Goal: Transaction & Acquisition: Purchase product/service

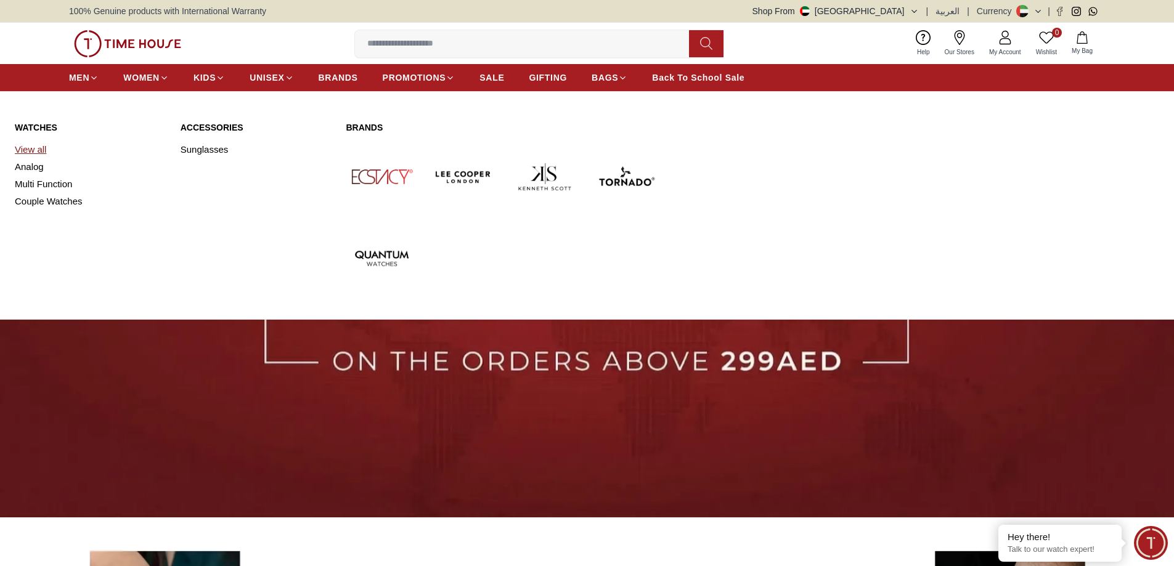
click at [35, 149] on link "View all" at bounding box center [90, 149] width 151 height 17
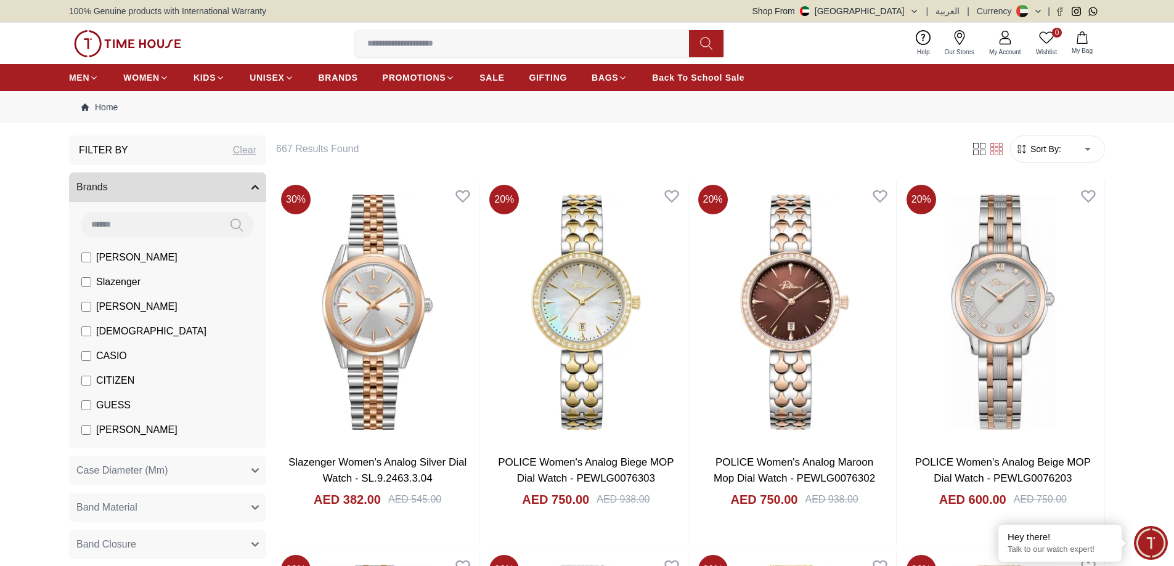
scroll to position [68, 0]
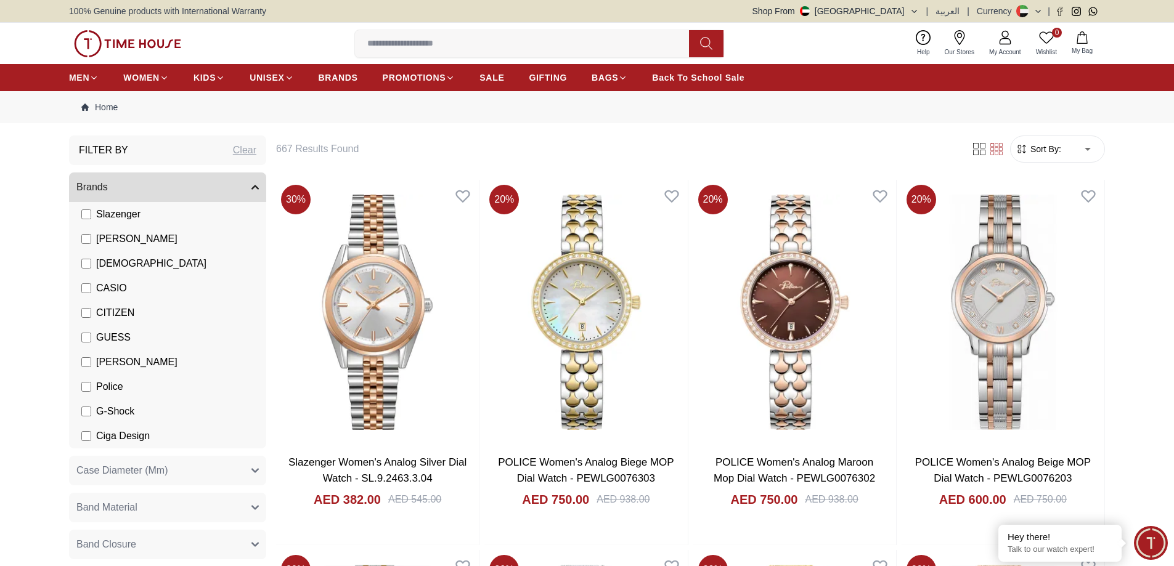
click at [116, 410] on span "G-Shock" at bounding box center [115, 411] width 38 height 15
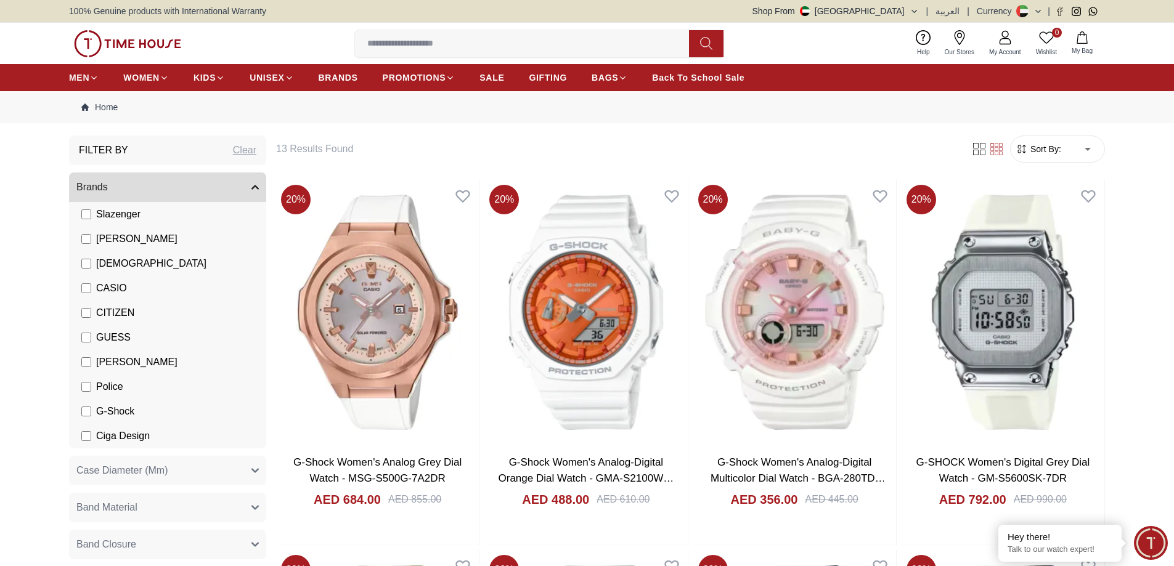
click at [117, 407] on span "G-Shock" at bounding box center [115, 411] width 38 height 15
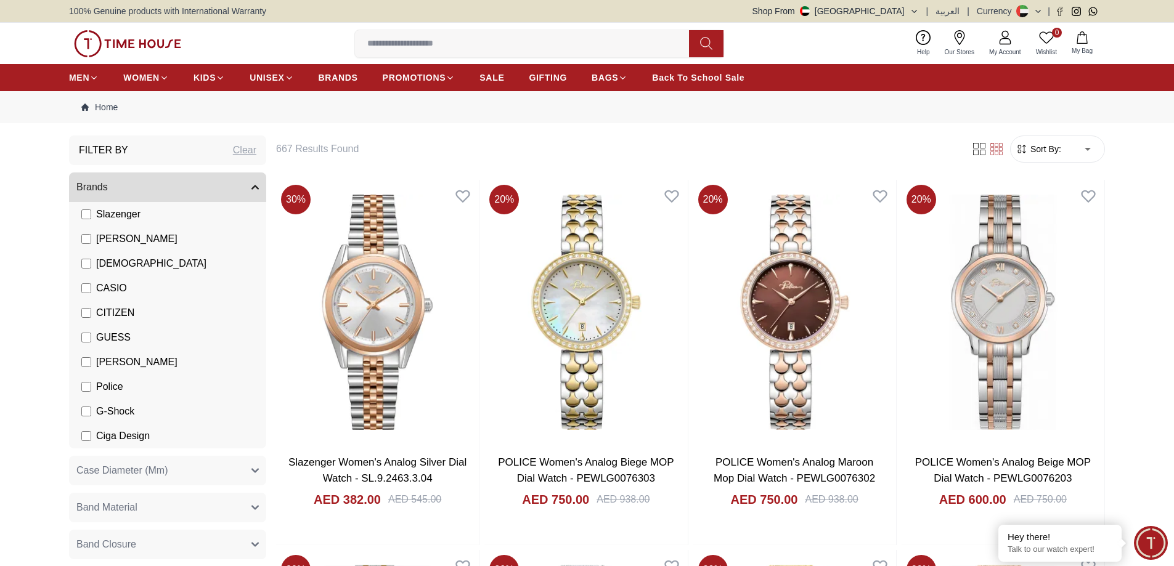
click at [112, 361] on span "[PERSON_NAME]" at bounding box center [136, 362] width 81 height 15
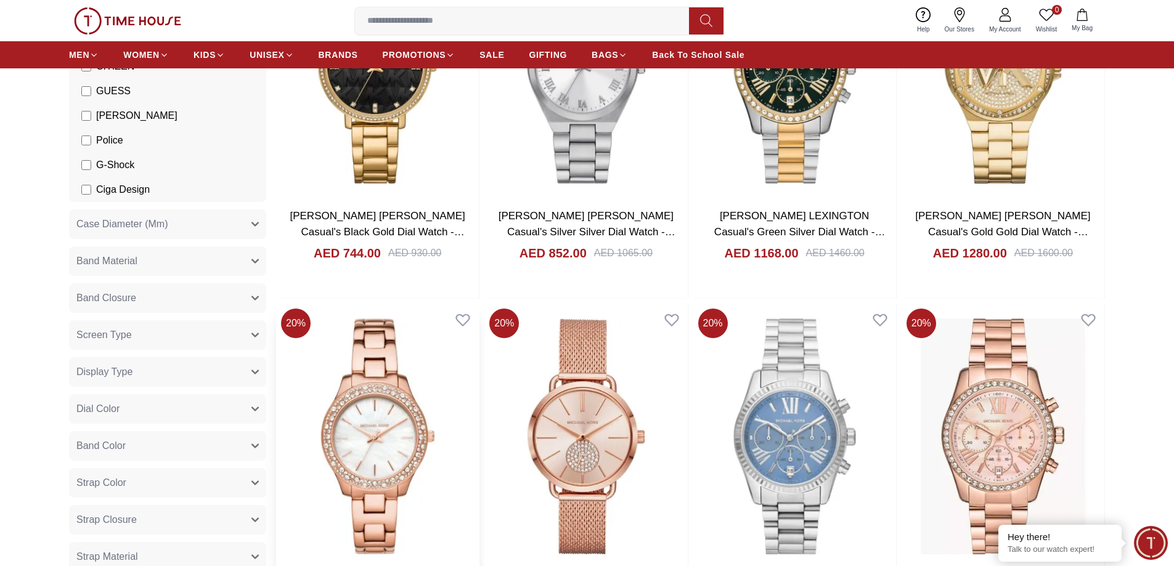
scroll to position [62, 0]
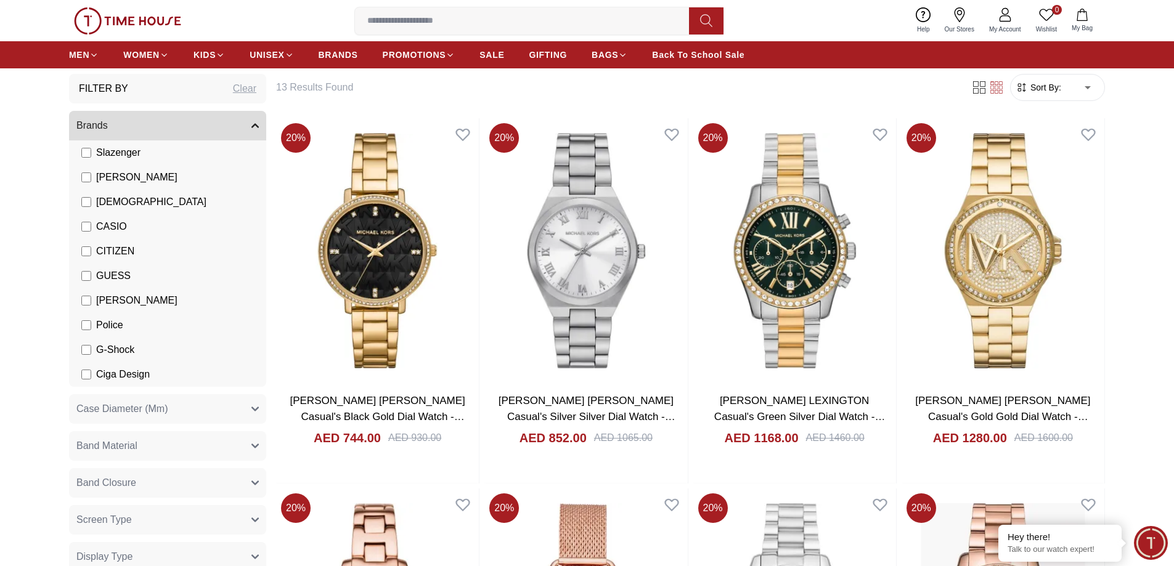
click at [136, 297] on span "[PERSON_NAME]" at bounding box center [136, 300] width 81 height 15
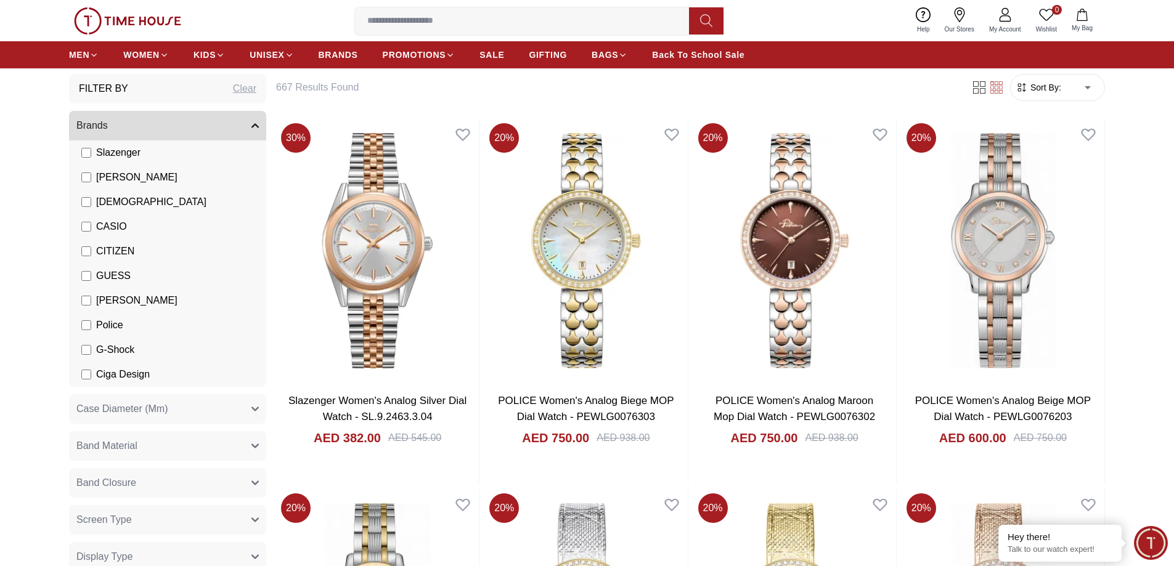
click at [116, 278] on span "GUESS" at bounding box center [113, 276] width 35 height 15
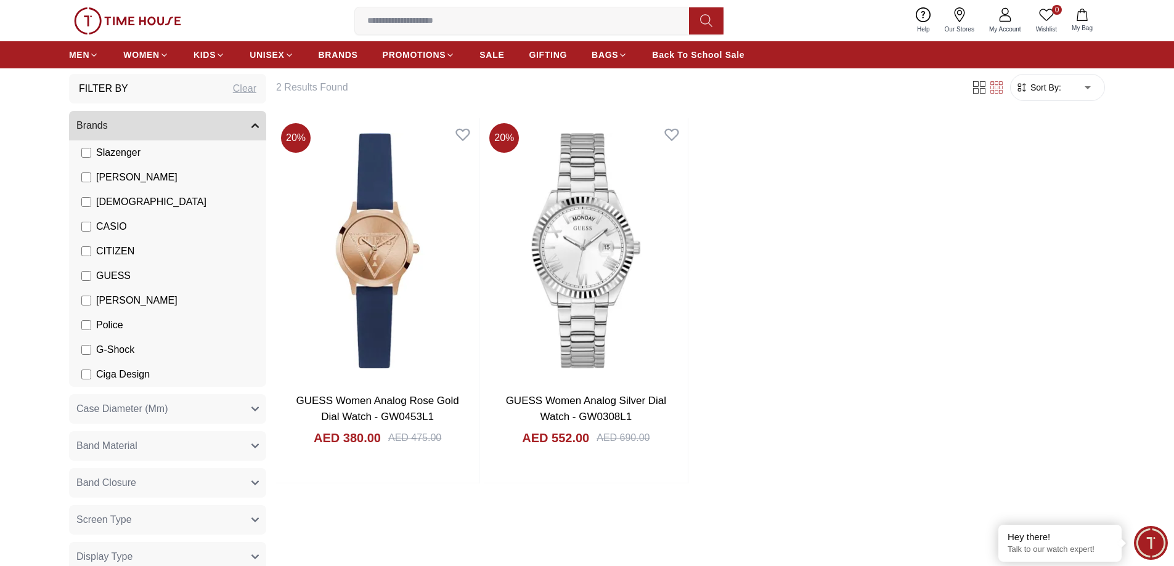
click at [114, 277] on span "GUESS" at bounding box center [113, 276] width 35 height 15
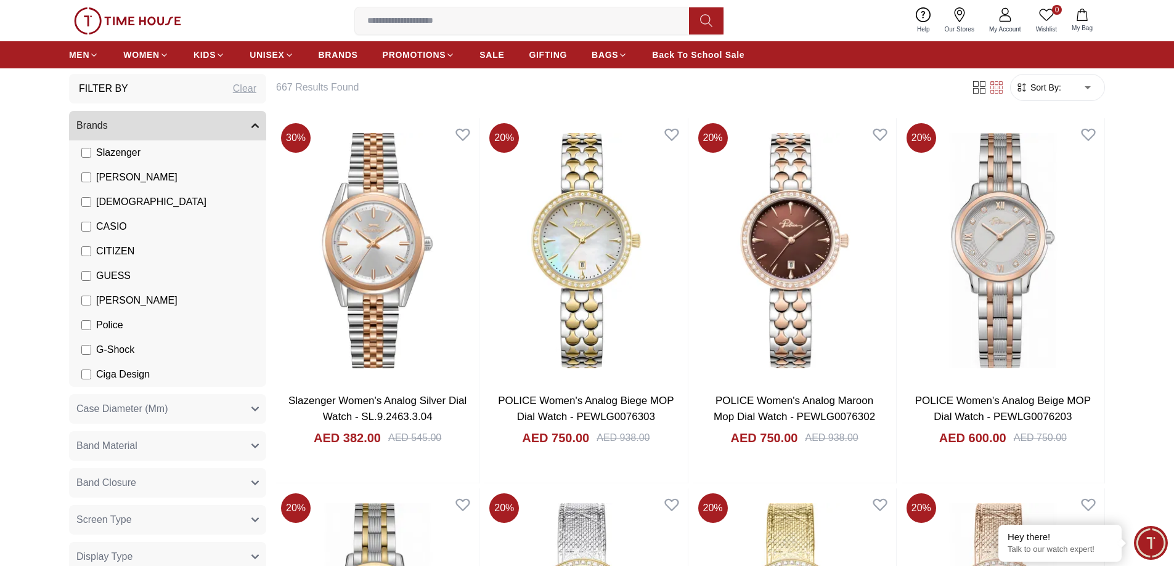
click at [110, 329] on span "Police" at bounding box center [109, 325] width 27 height 15
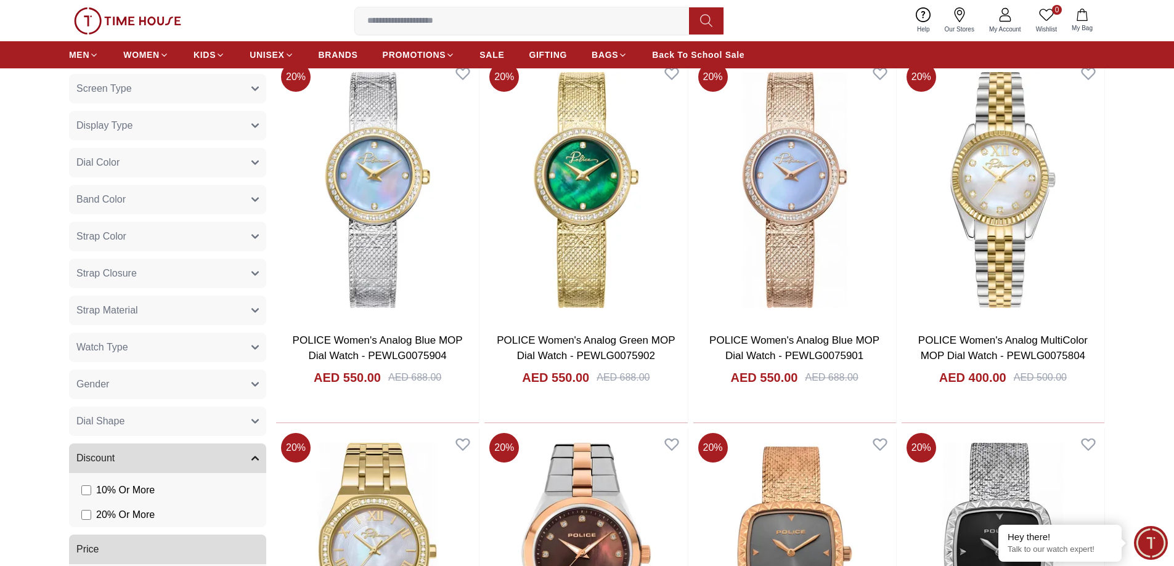
scroll to position [123, 0]
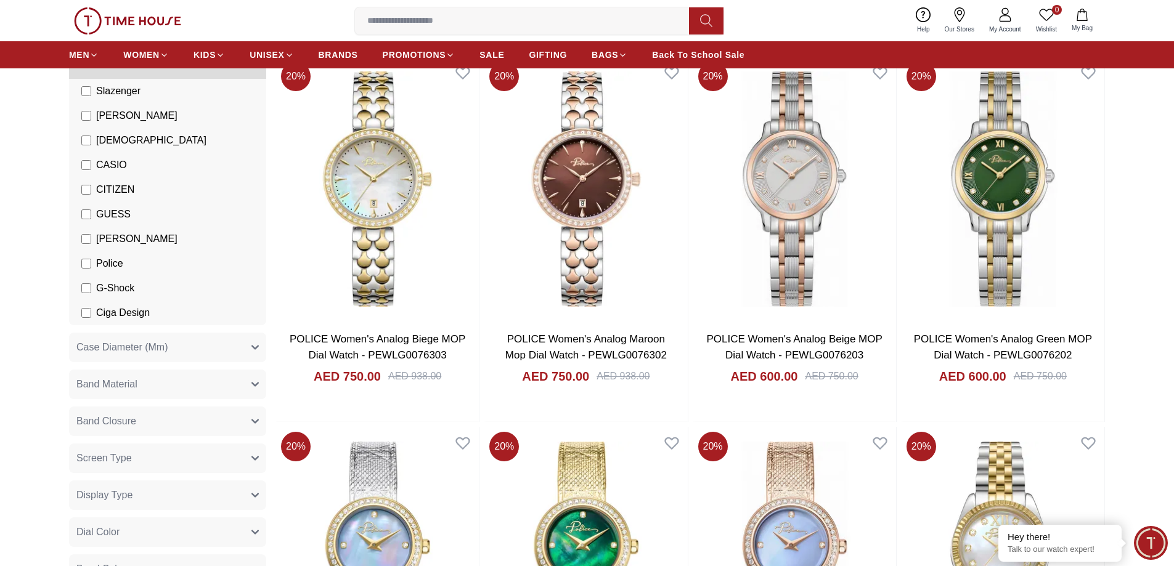
click at [105, 267] on span "Police" at bounding box center [109, 263] width 27 height 15
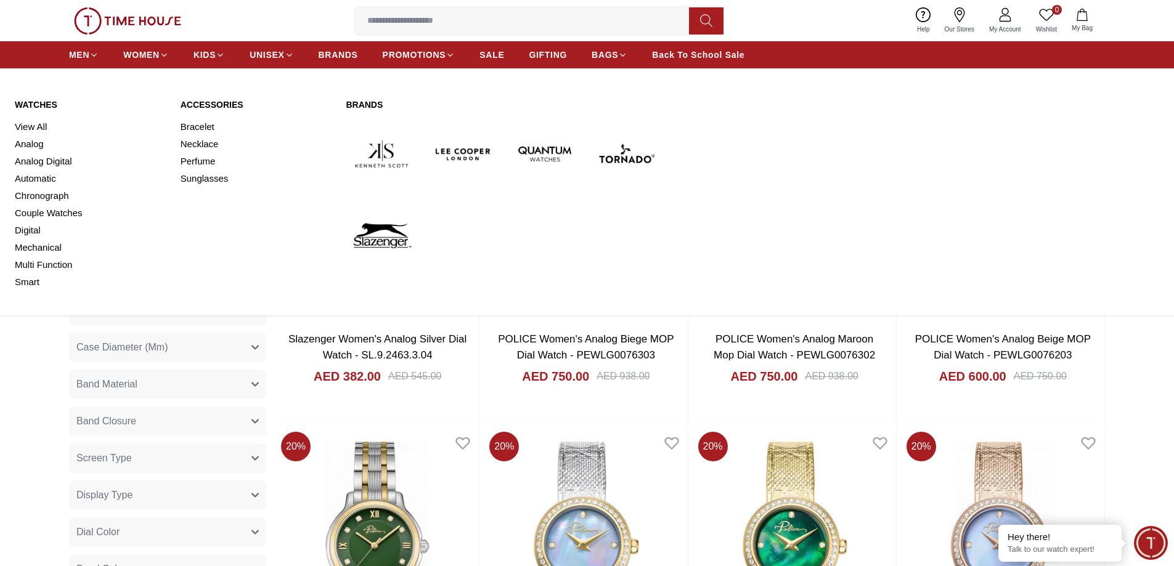
click at [39, 102] on link "Watches" at bounding box center [90, 105] width 151 height 12
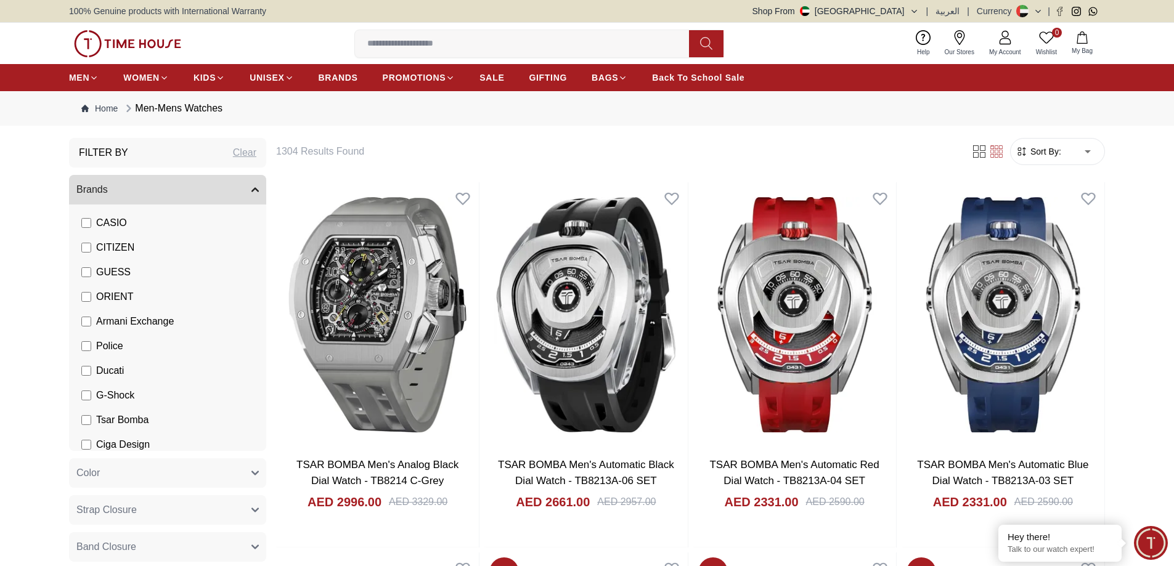
scroll to position [191, 0]
click at [113, 391] on span "G-Shock" at bounding box center [115, 389] width 38 height 15
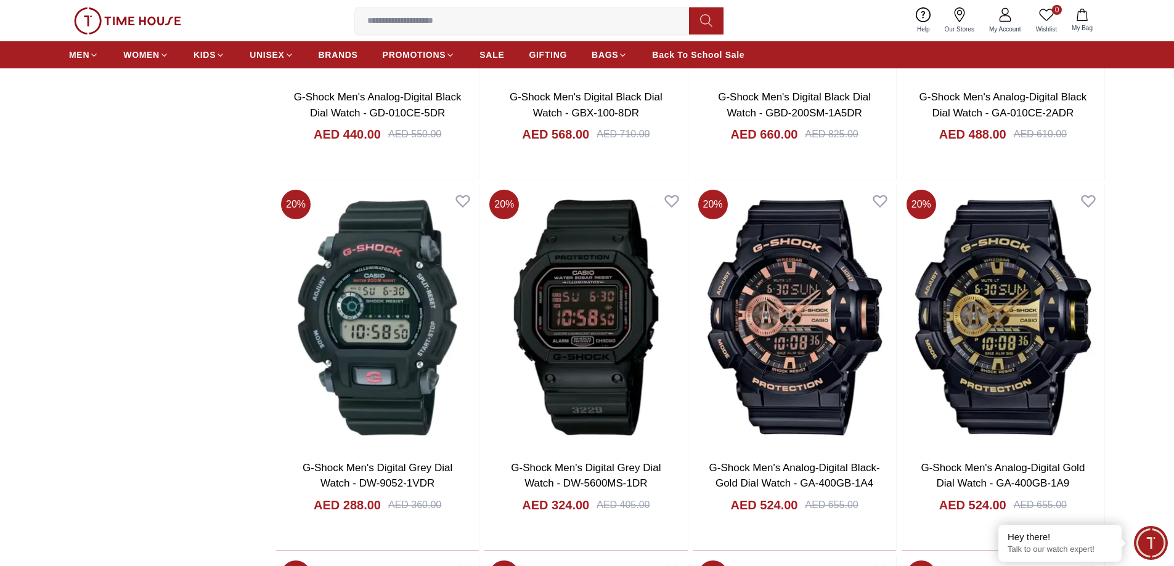
scroll to position [1233, 0]
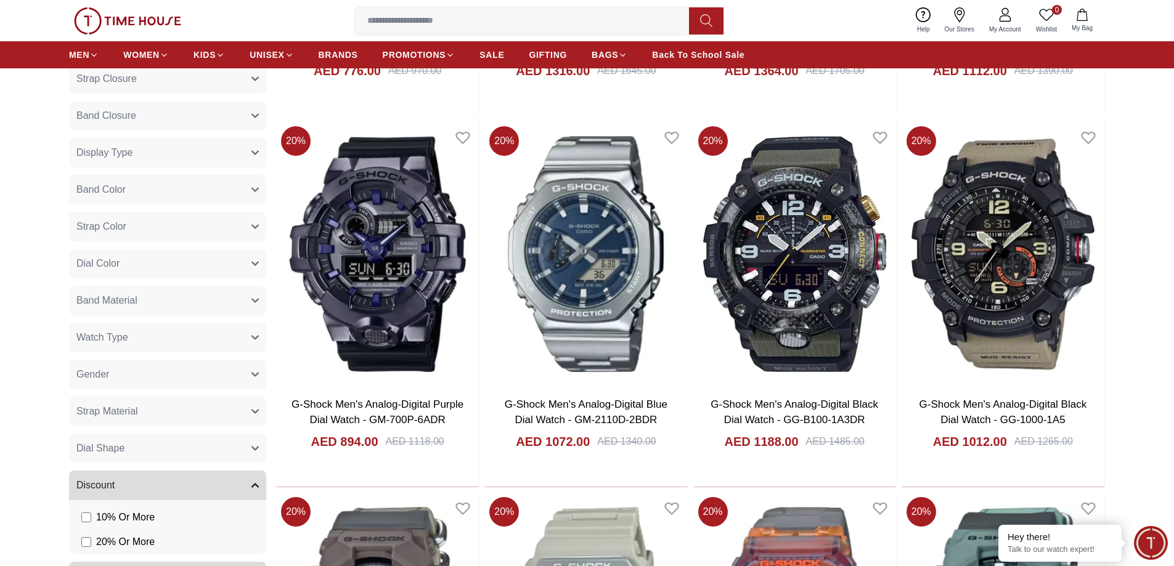
scroll to position [123, 0]
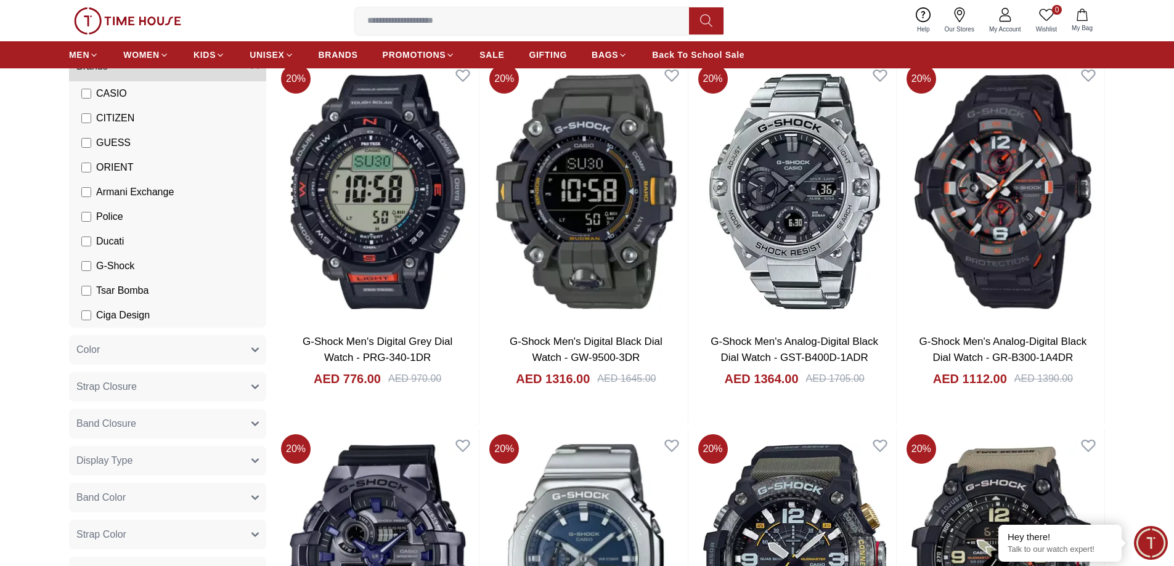
click at [128, 266] on span "G-Shock" at bounding box center [115, 266] width 38 height 15
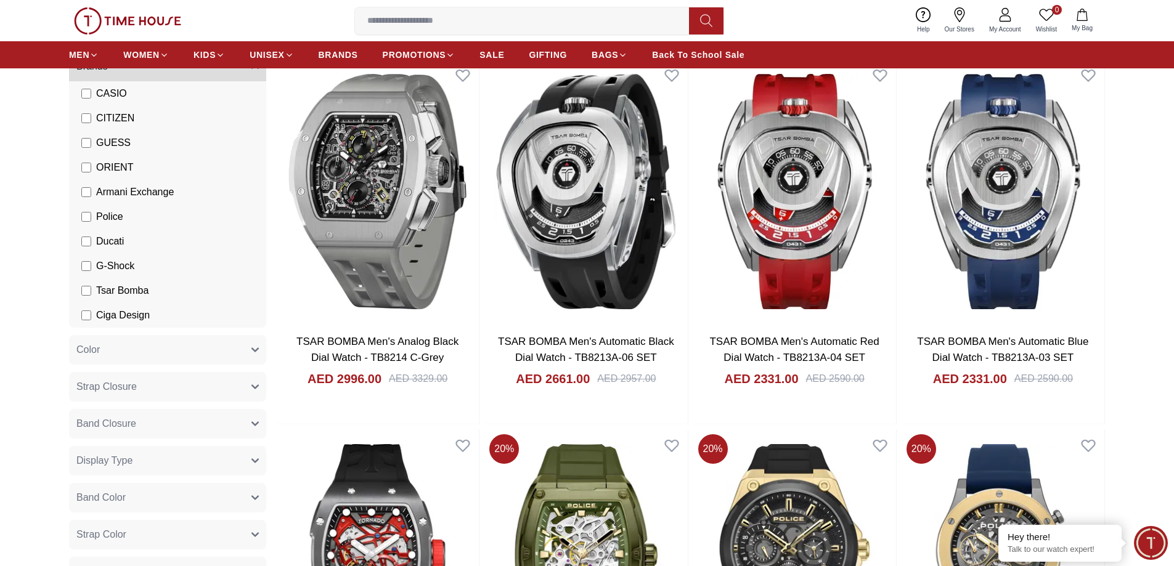
click at [108, 214] on span "Police" at bounding box center [109, 217] width 27 height 15
click at [105, 216] on span "Police" at bounding box center [109, 217] width 27 height 15
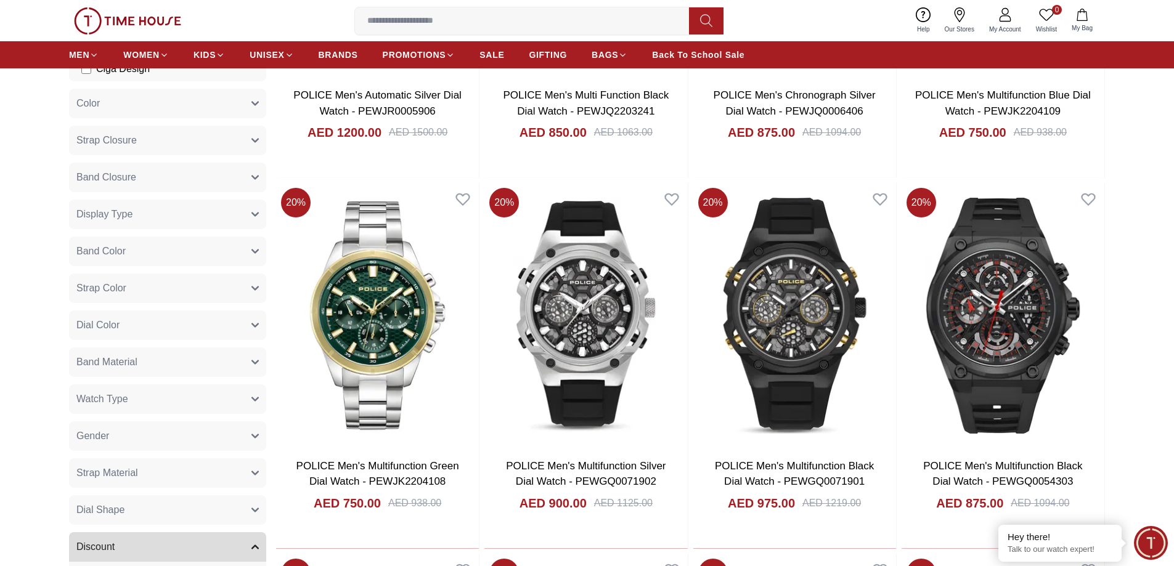
scroll to position [247, 0]
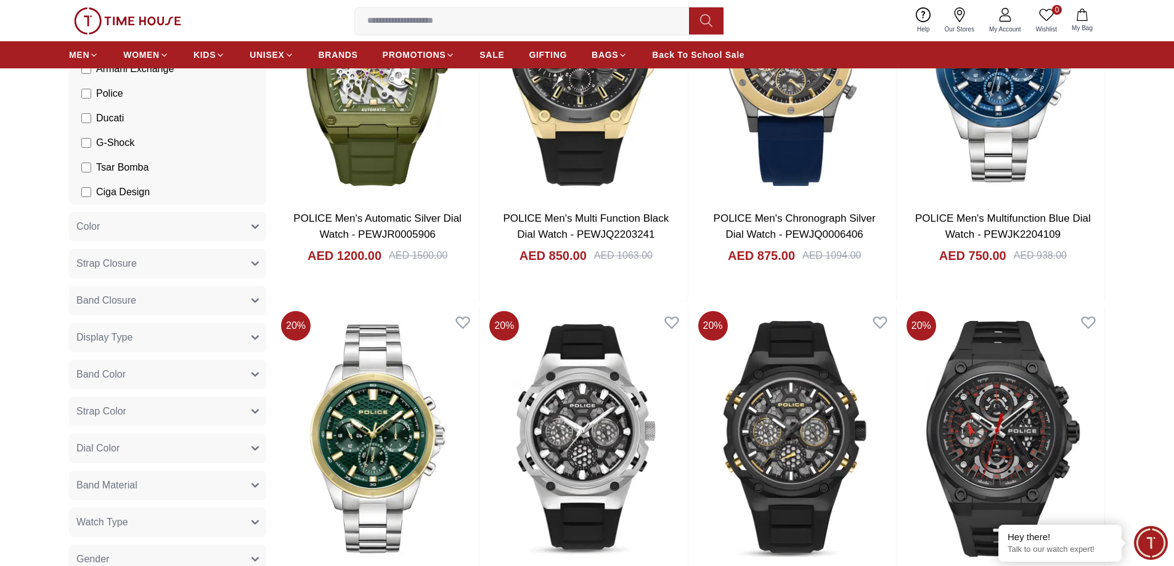
click at [117, 93] on span "Police" at bounding box center [109, 93] width 27 height 15
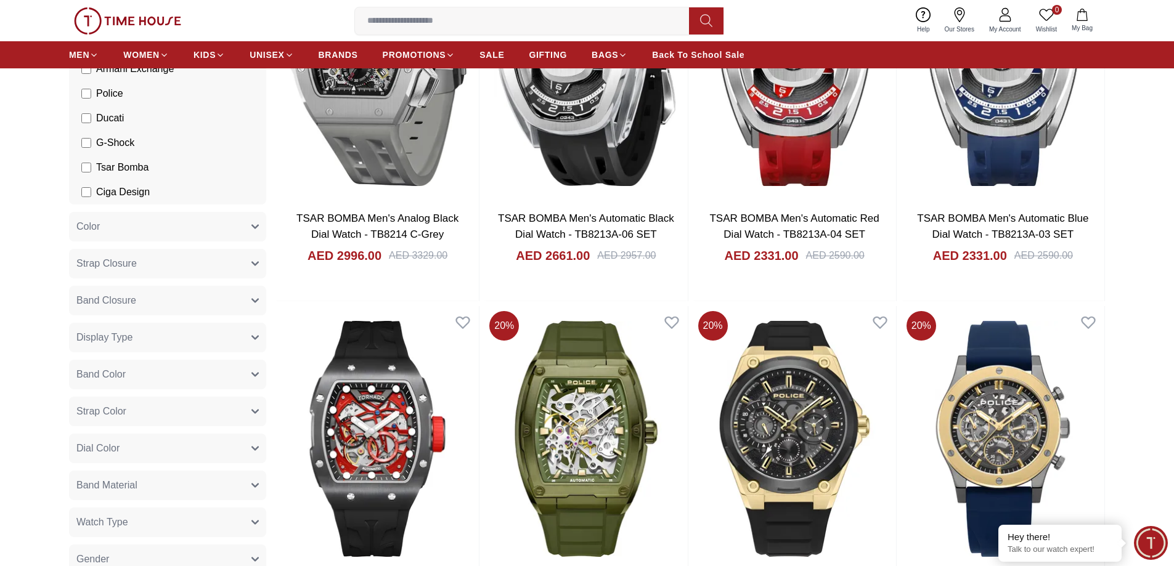
click at [119, 141] on span "G-Shock" at bounding box center [115, 143] width 38 height 15
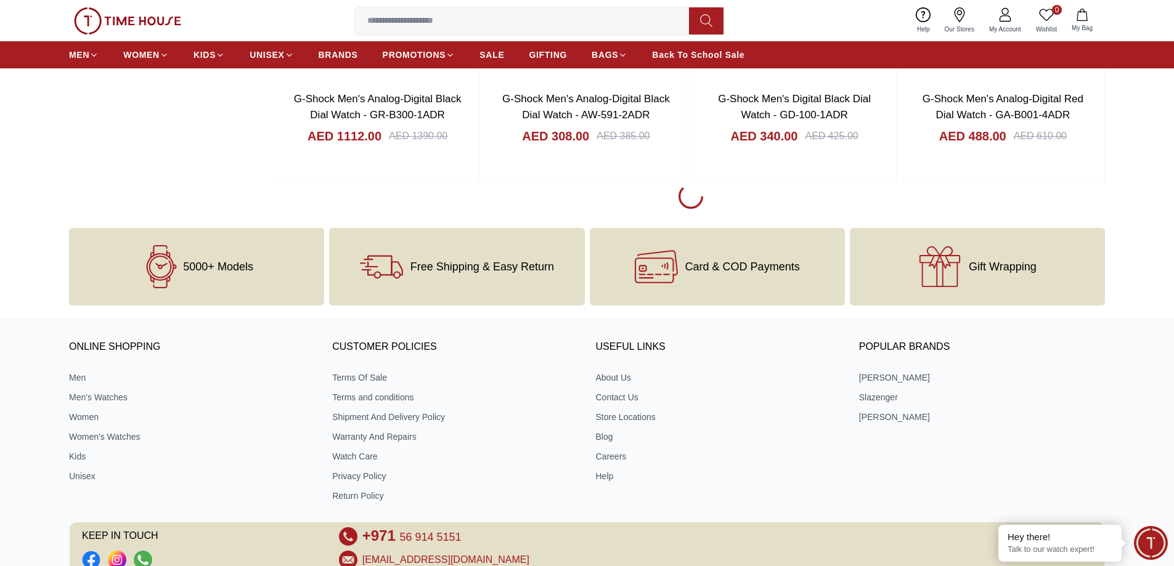
scroll to position [1602, 0]
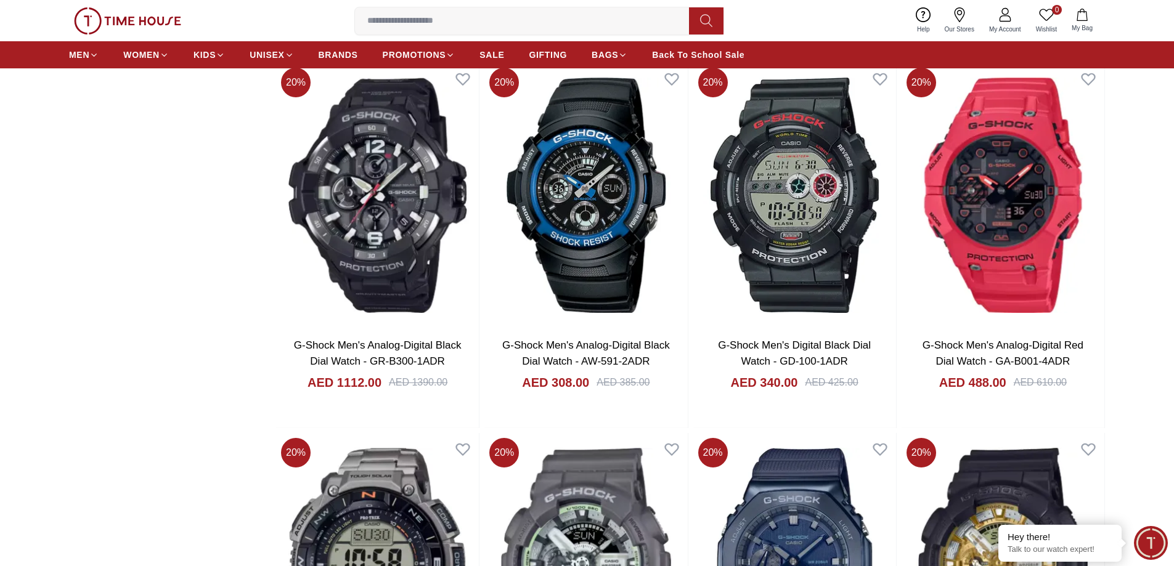
scroll to position [1541, 0]
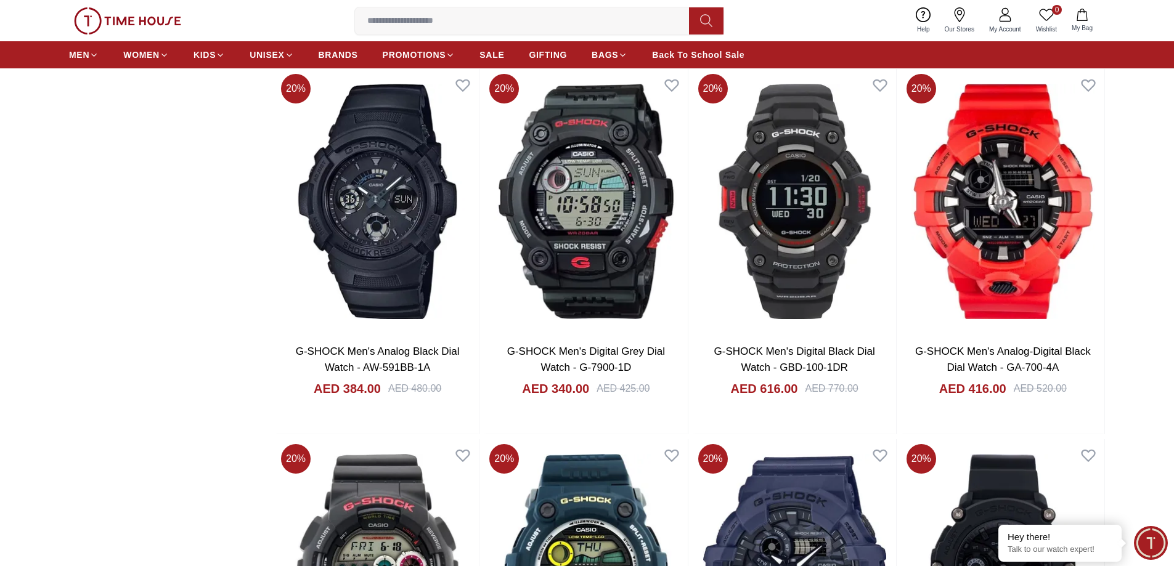
scroll to position [4067, 0]
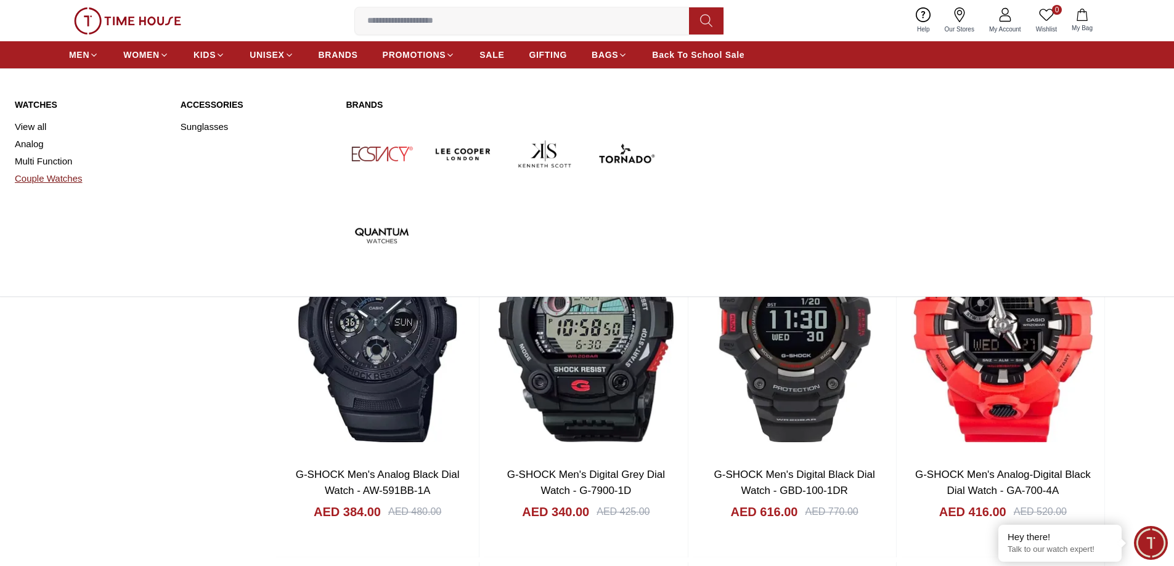
click at [60, 182] on link "Couple Watches" at bounding box center [90, 178] width 151 height 17
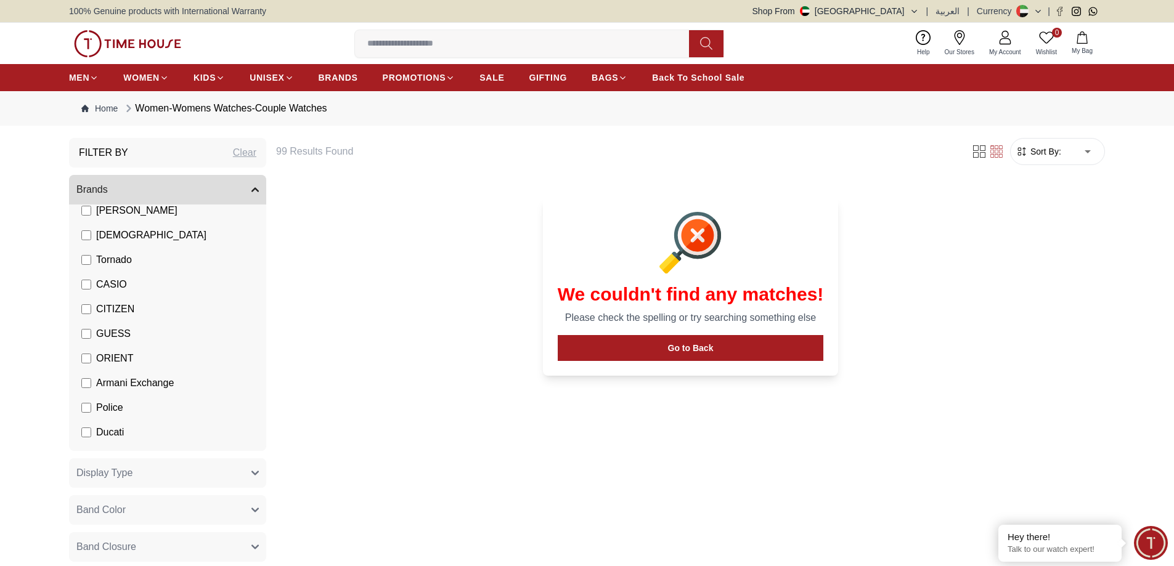
scroll to position [191, 0]
click at [102, 388] on span "G-Shock" at bounding box center [115, 389] width 38 height 15
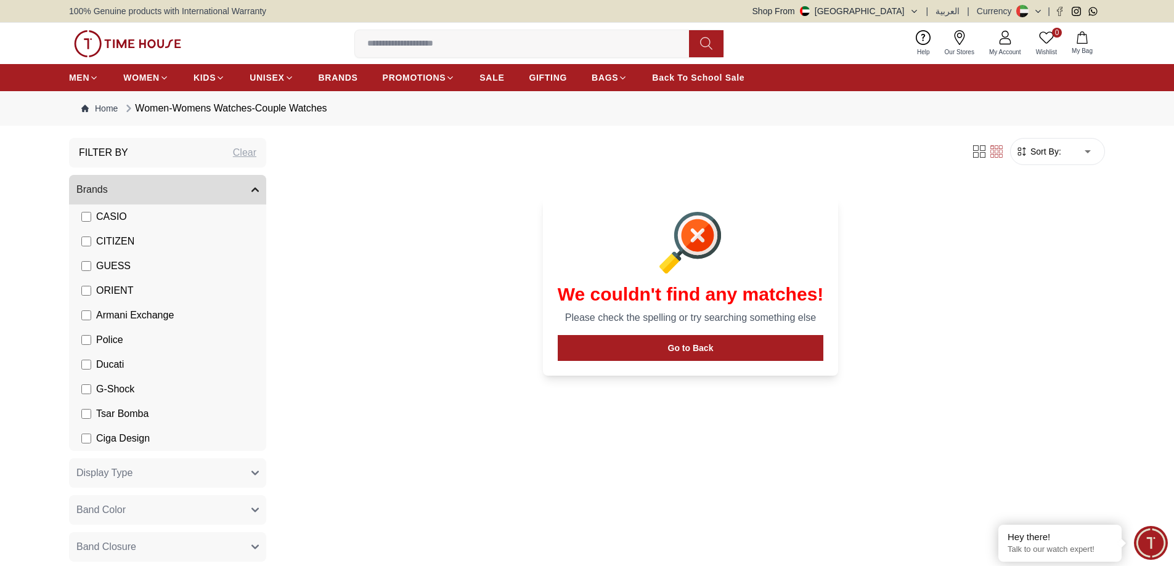
click at [108, 389] on span "G-Shock" at bounding box center [115, 389] width 38 height 15
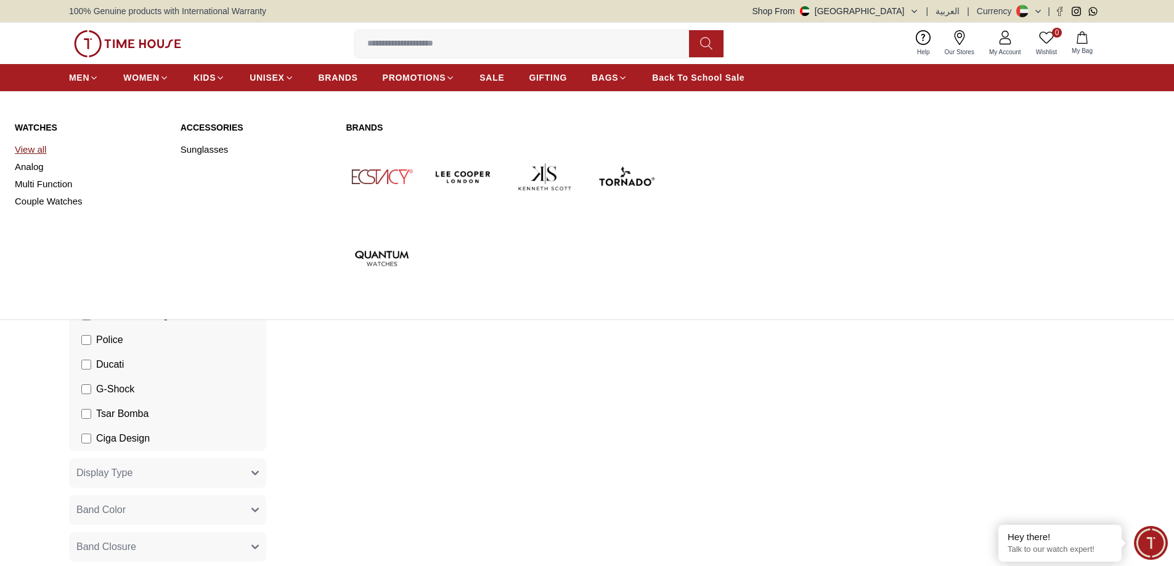
click at [31, 152] on link "View all" at bounding box center [90, 149] width 151 height 17
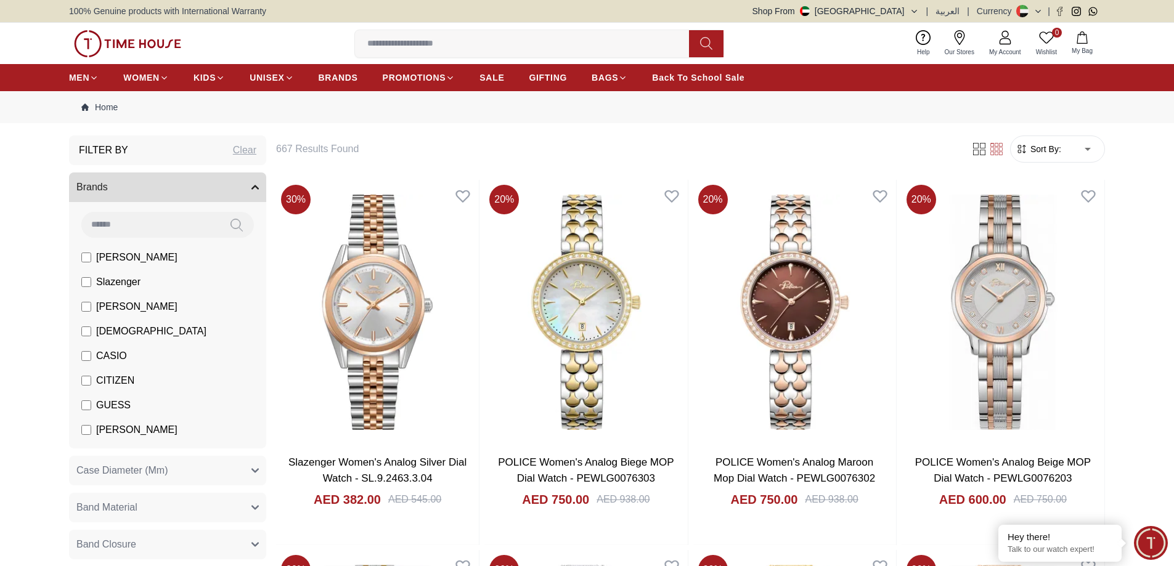
scroll to position [68, 0]
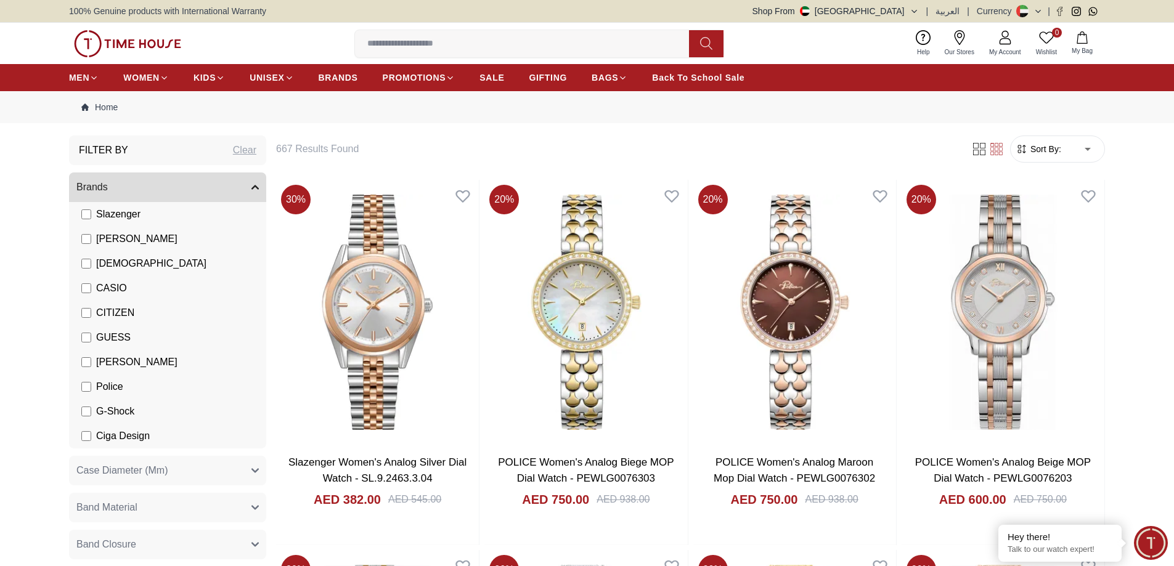
click at [126, 413] on span "G-Shock" at bounding box center [115, 411] width 38 height 15
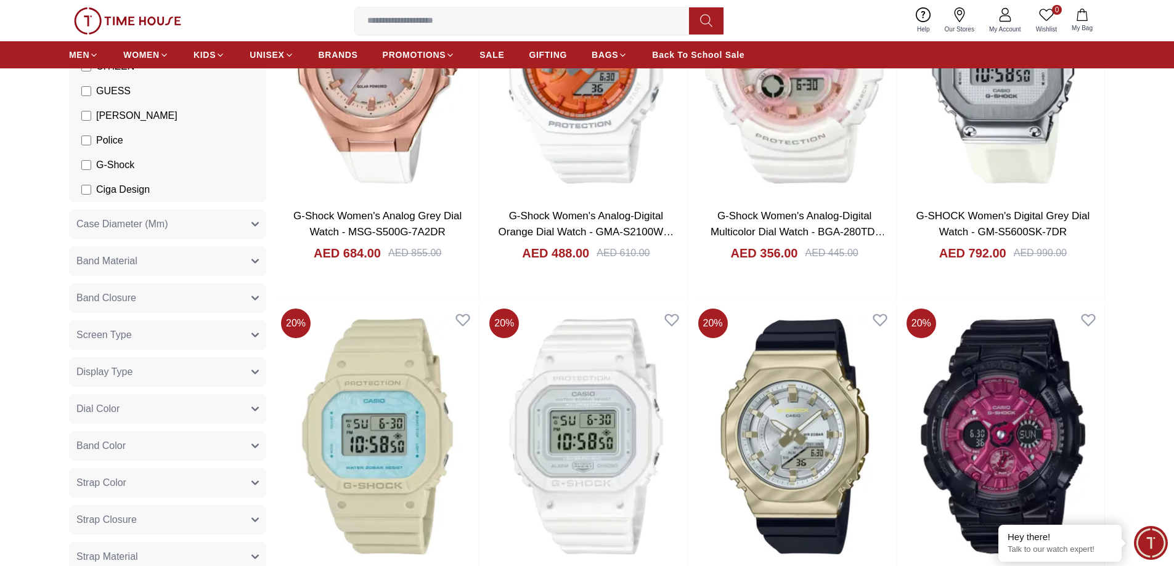
scroll to position [123, 0]
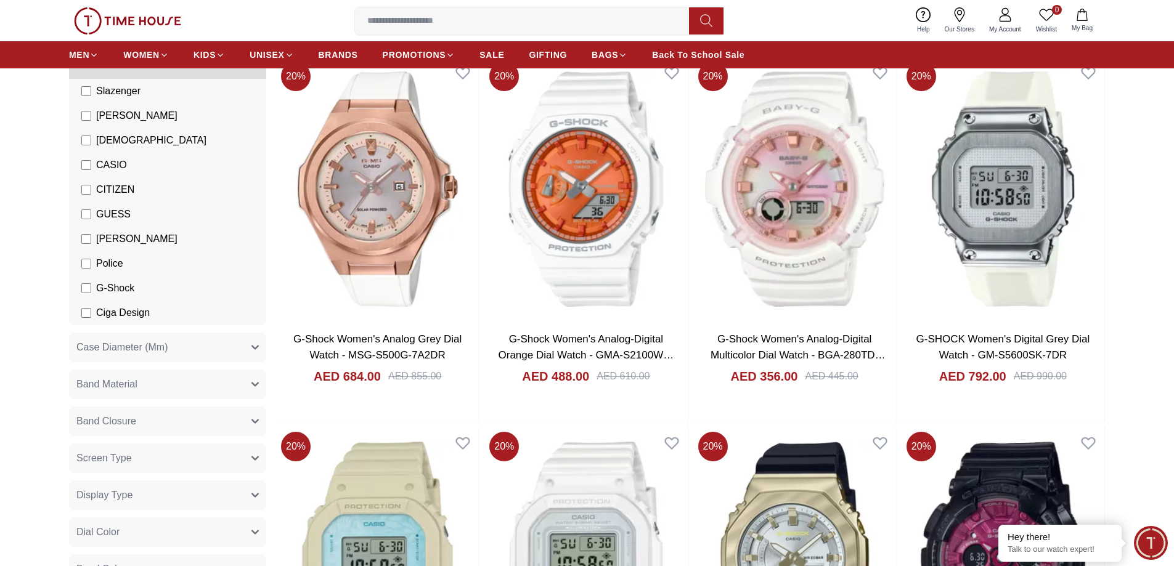
click at [124, 284] on span "G-Shock" at bounding box center [115, 288] width 38 height 15
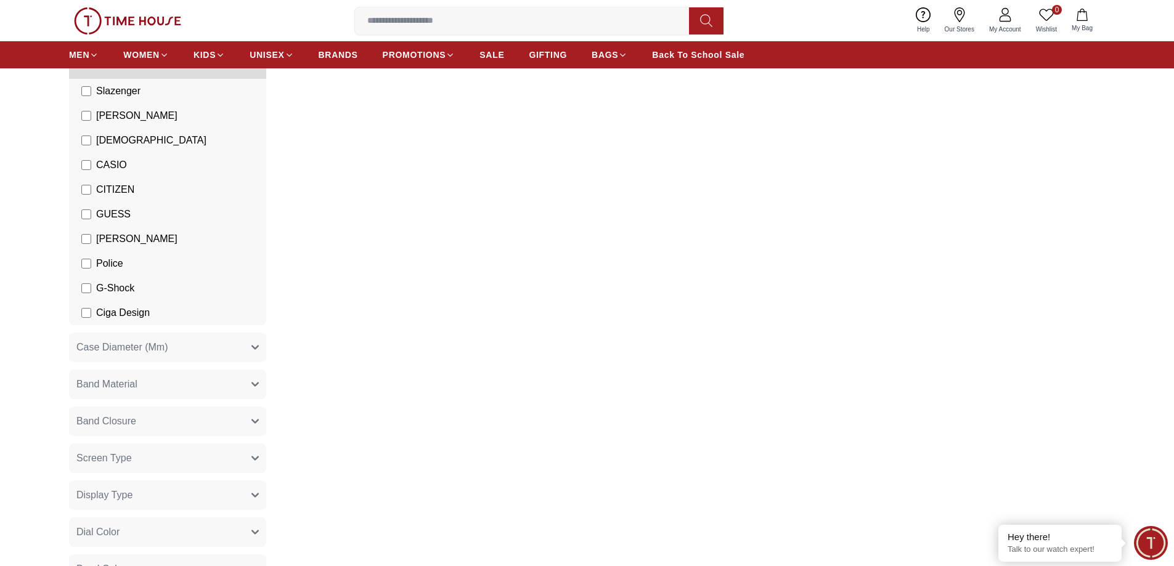
click at [113, 242] on span "[PERSON_NAME]" at bounding box center [136, 239] width 81 height 15
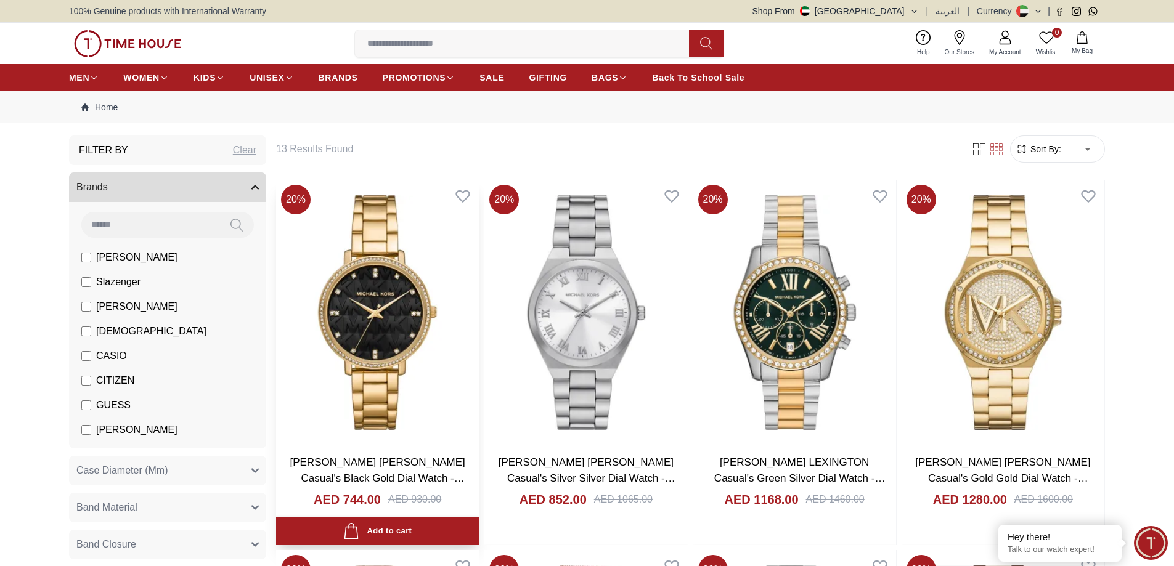
click at [383, 319] on img at bounding box center [377, 312] width 203 height 265
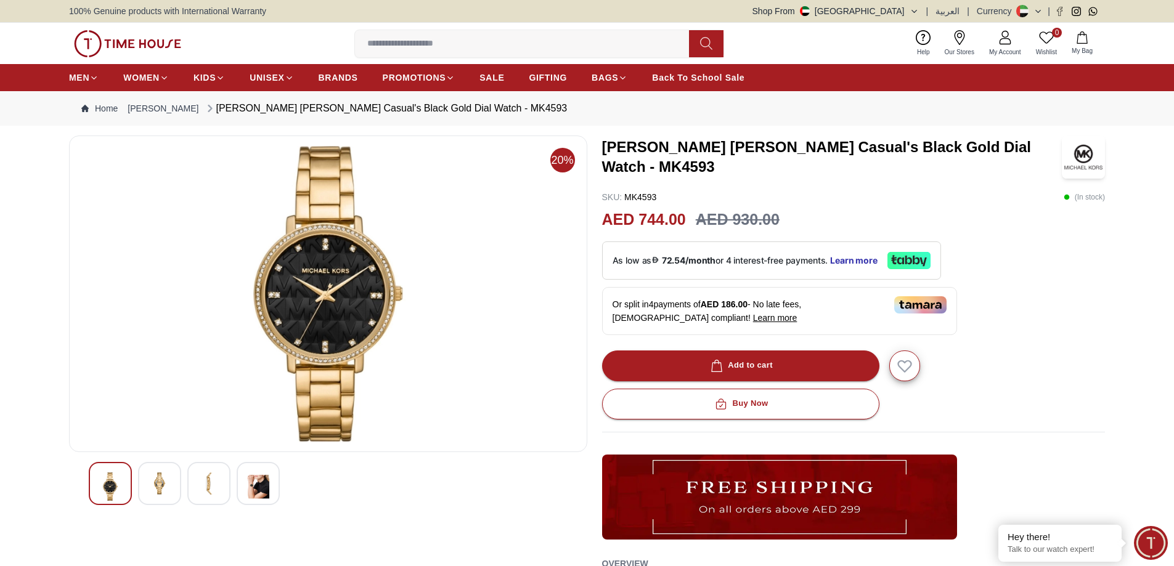
click at [258, 485] on img at bounding box center [258, 487] width 22 height 28
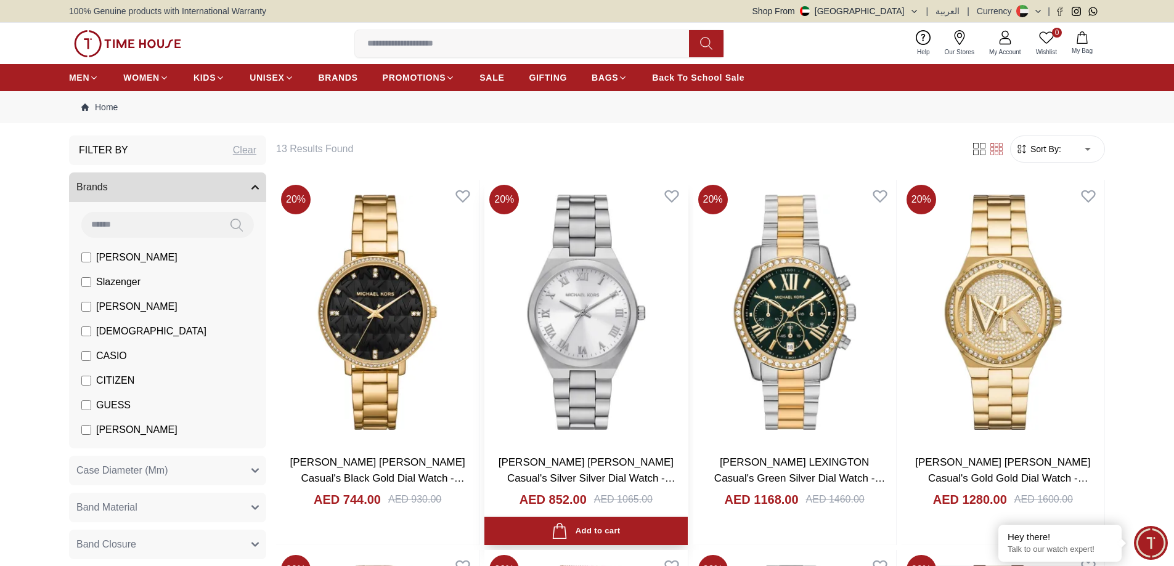
scroll to position [62, 0]
